Goal: Consume media (video, audio)

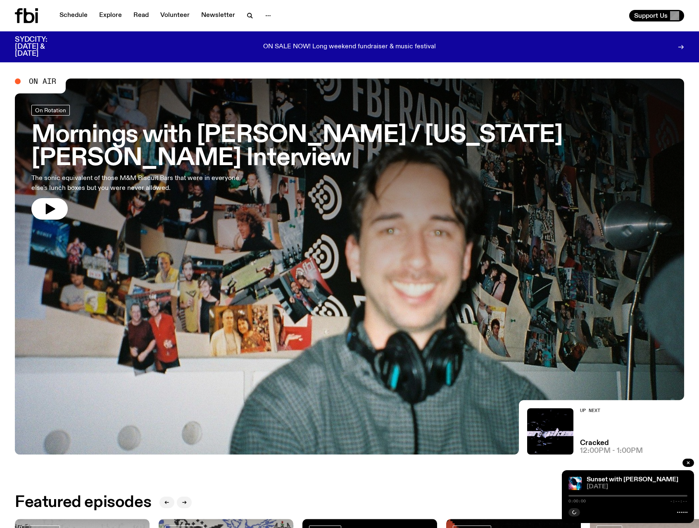
click at [367, 43] on p "ON SALE NOW! Long weekend fundraiser & music festival" at bounding box center [349, 46] width 173 height 7
click at [78, 14] on link "Schedule" at bounding box center [74, 16] width 38 height 12
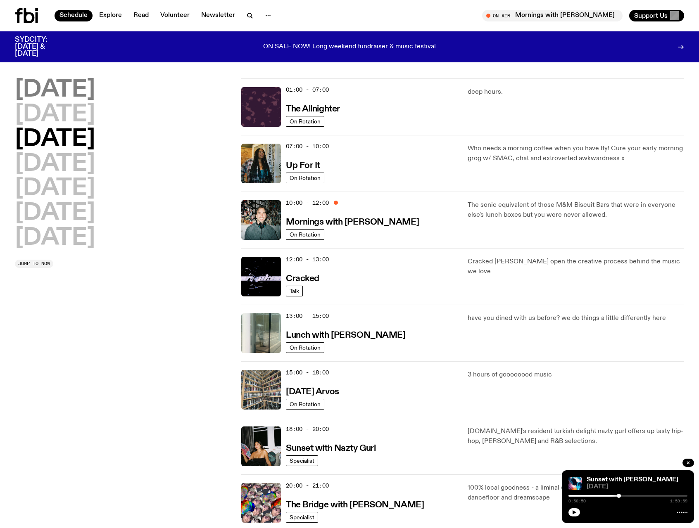
click at [41, 92] on h2 "[DATE]" at bounding box center [55, 89] width 80 height 23
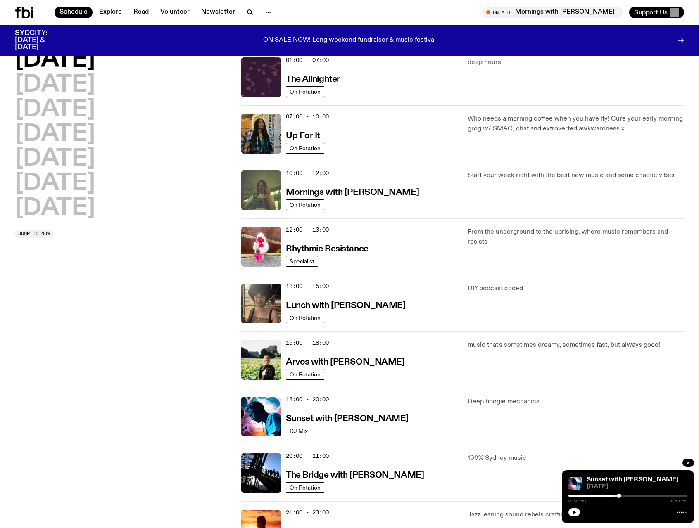
scroll to position [147, 0]
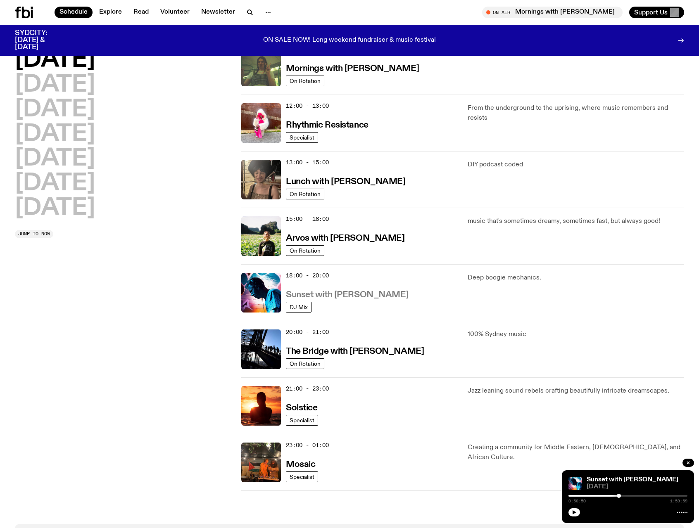
click at [322, 291] on h3 "Sunset with [PERSON_NAME]" at bounding box center [347, 295] width 123 height 9
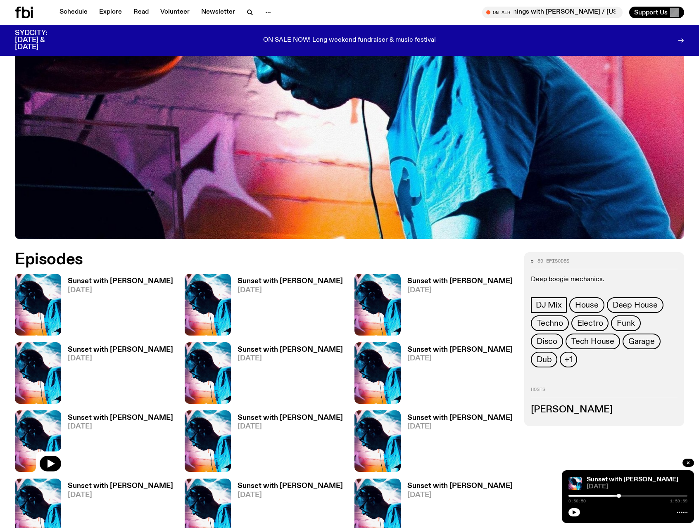
scroll to position [284, 0]
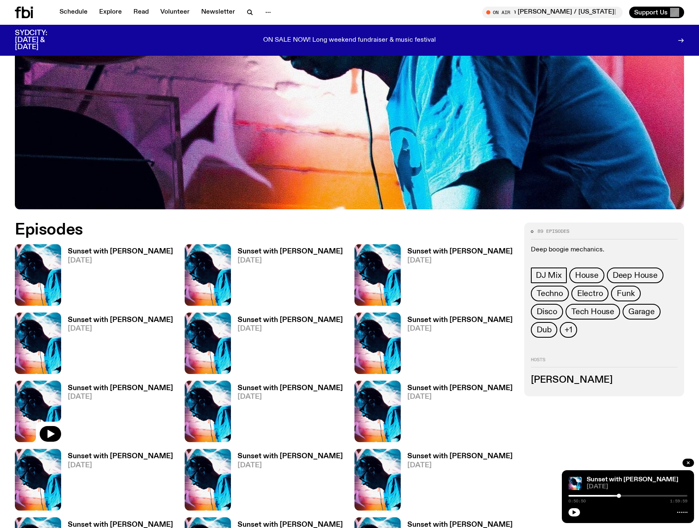
click at [568, 494] on div "0:50:50 1:59:59" at bounding box center [627, 499] width 119 height 10
click at [568, 495] on div at bounding box center [559, 496] width 119 height 2
click at [572, 513] on icon "button" at bounding box center [574, 512] width 4 height 4
